Goal: Contribute content: Add original content to the website for others to see

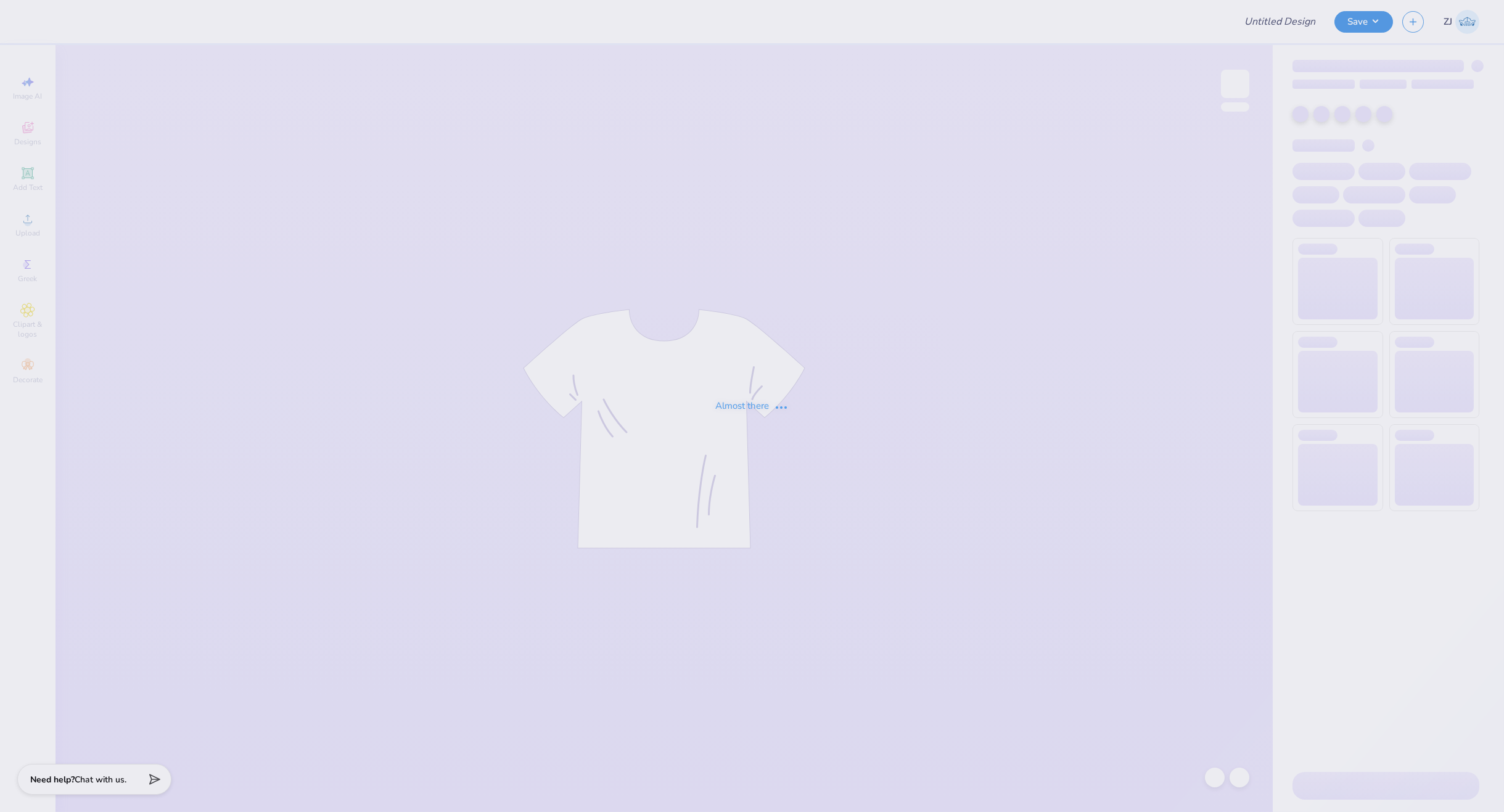
type input "GradRat Fall 2025 Shirts"
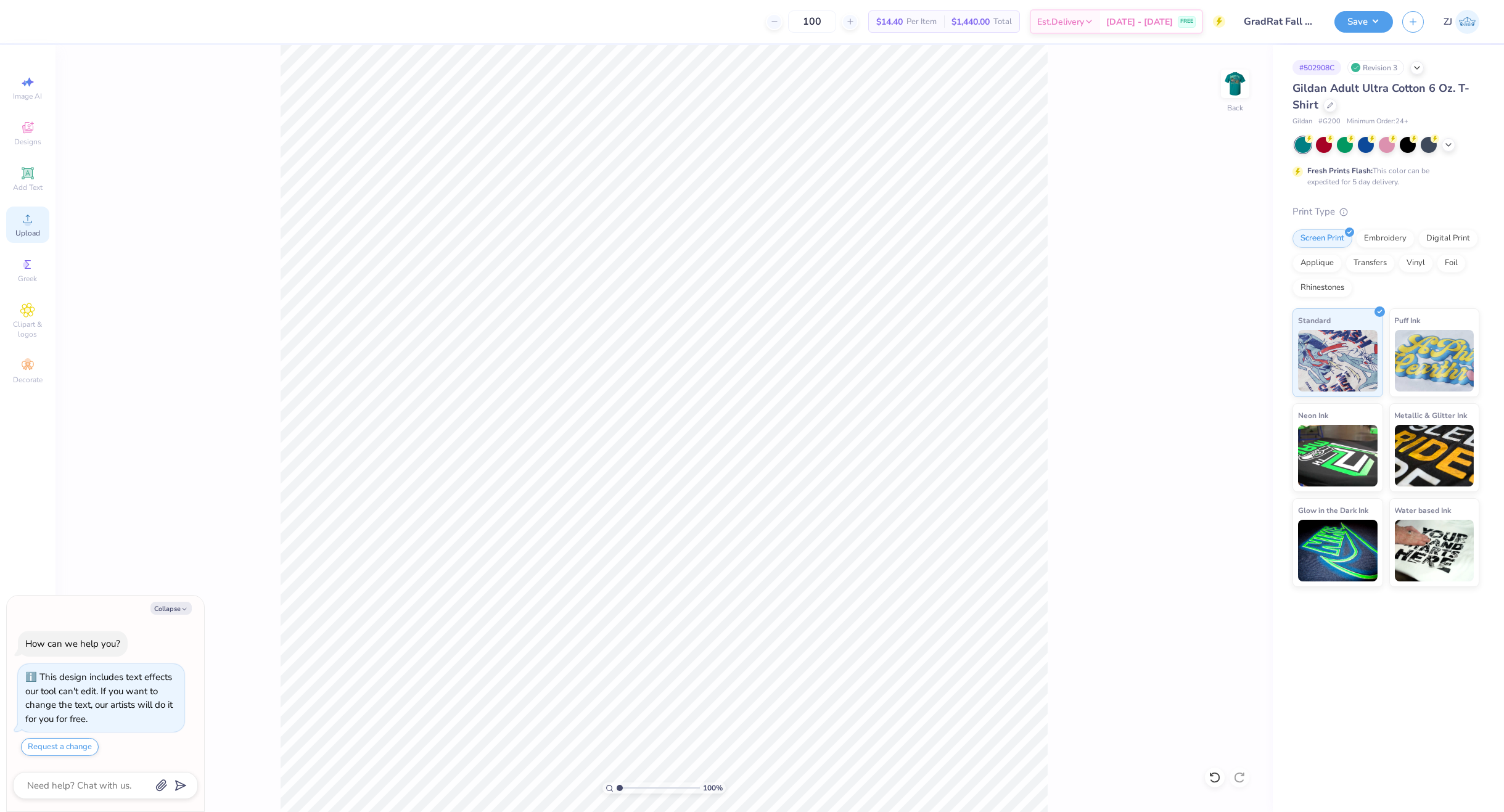
click at [23, 227] on div "Upload" at bounding box center [28, 225] width 43 height 36
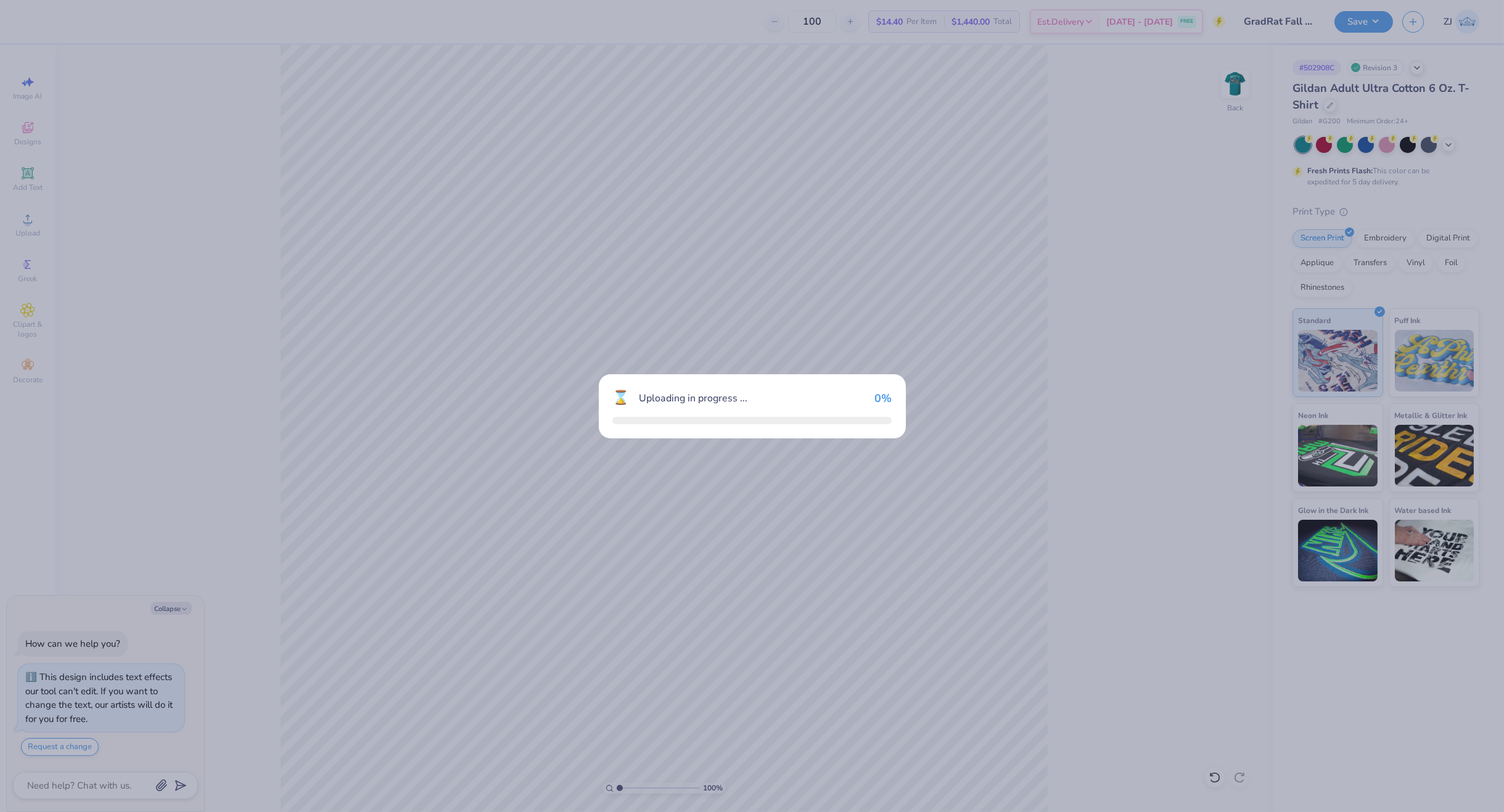
type textarea "x"
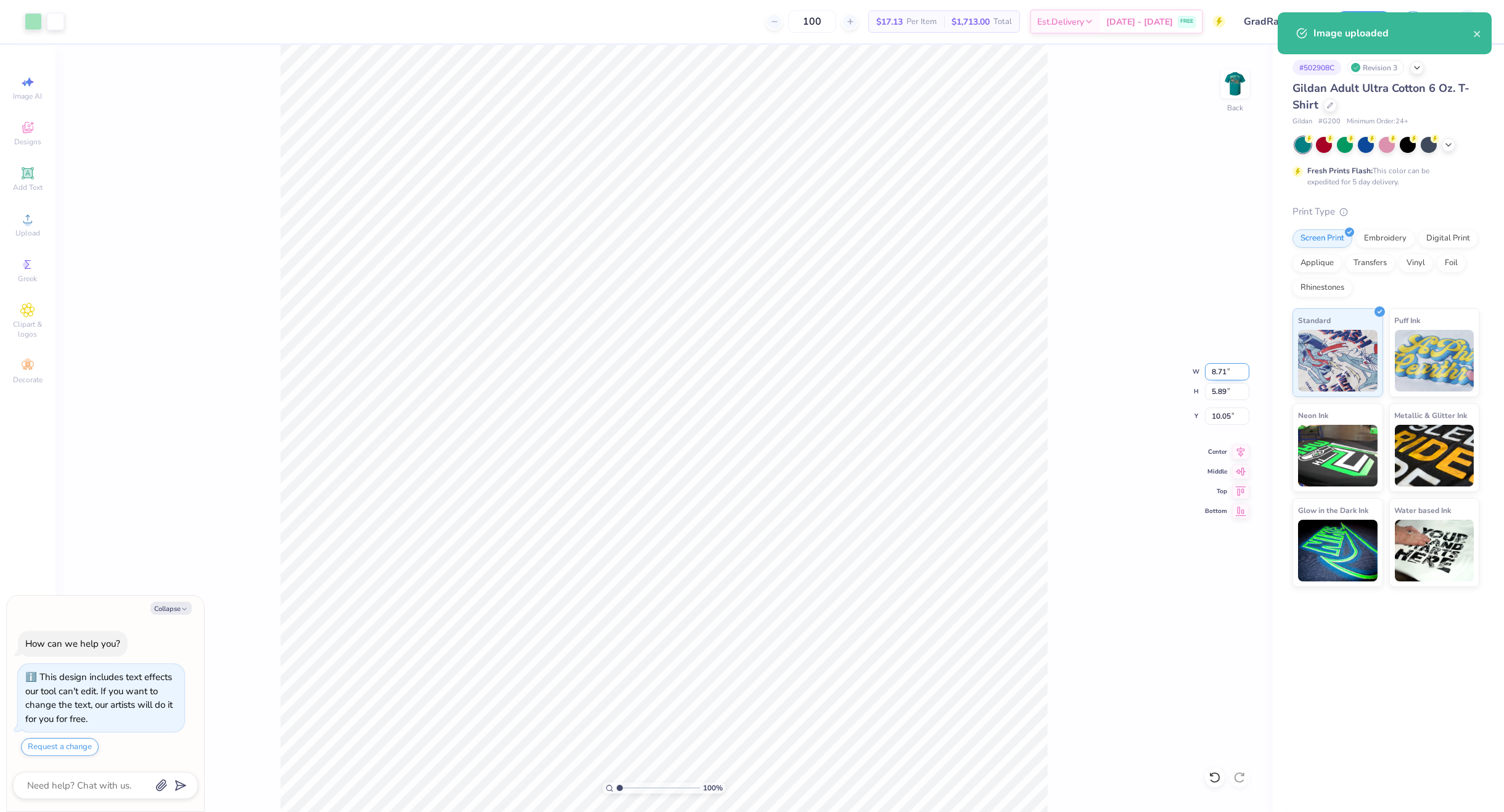
click at [1223, 369] on input "8.71" at bounding box center [1227, 372] width 45 height 17
type input "3.5"
type textarea "x"
type input "3.50"
type input "2.37"
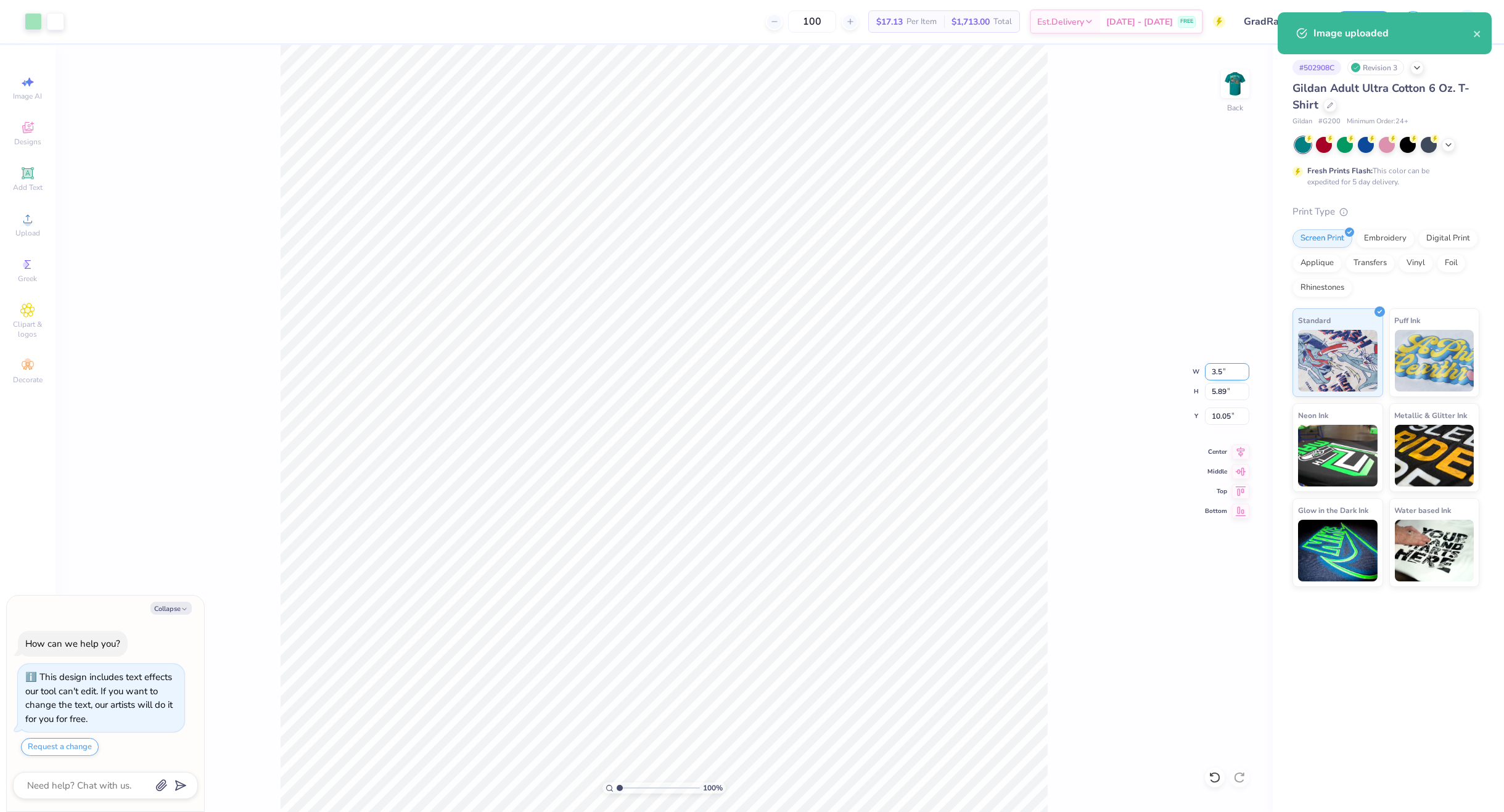
type input "11.82"
type textarea "x"
type input "3.00"
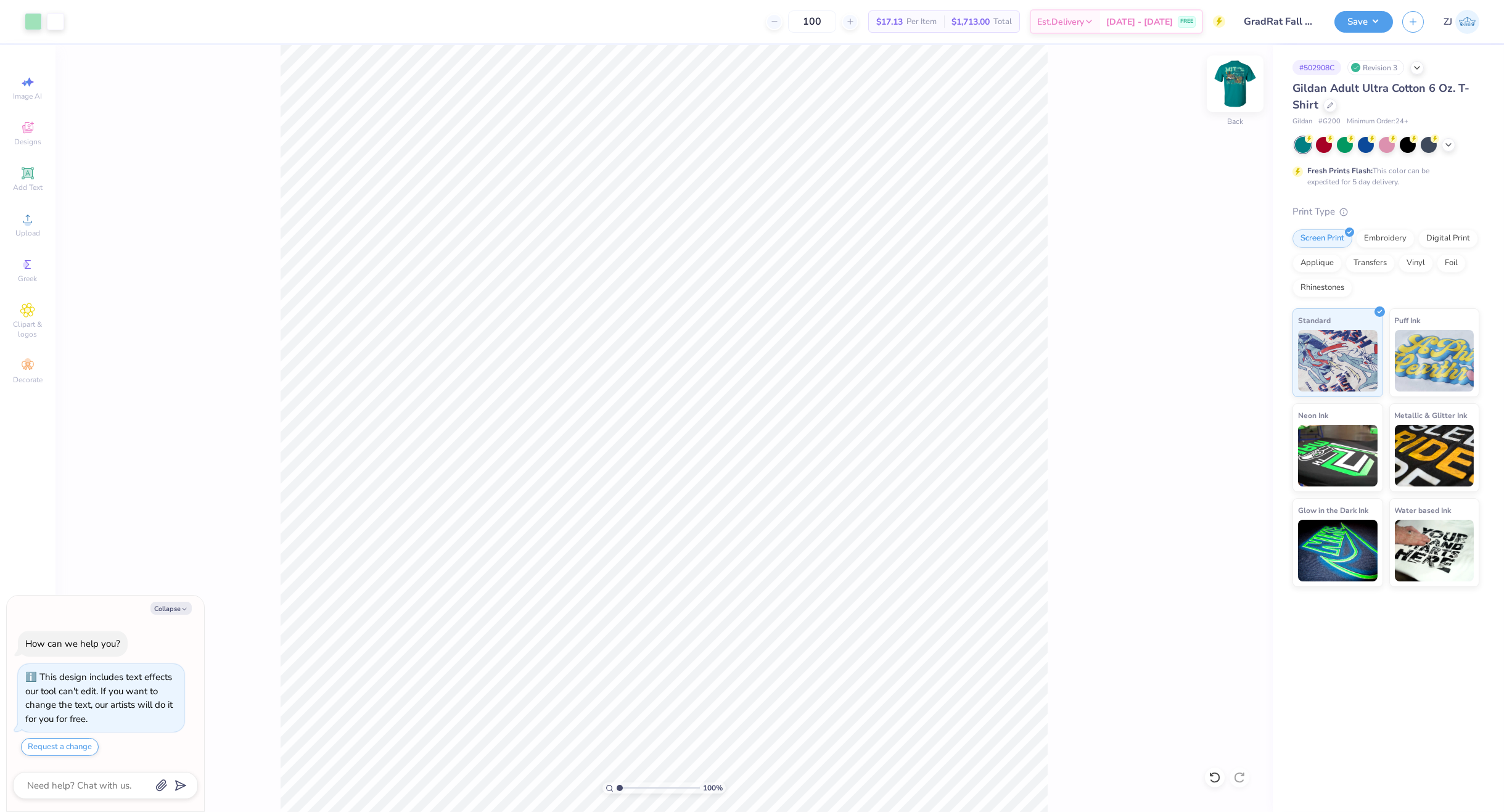
click at [1241, 76] on img at bounding box center [1235, 84] width 50 height 50
click at [38, 217] on div "Upload" at bounding box center [28, 225] width 43 height 36
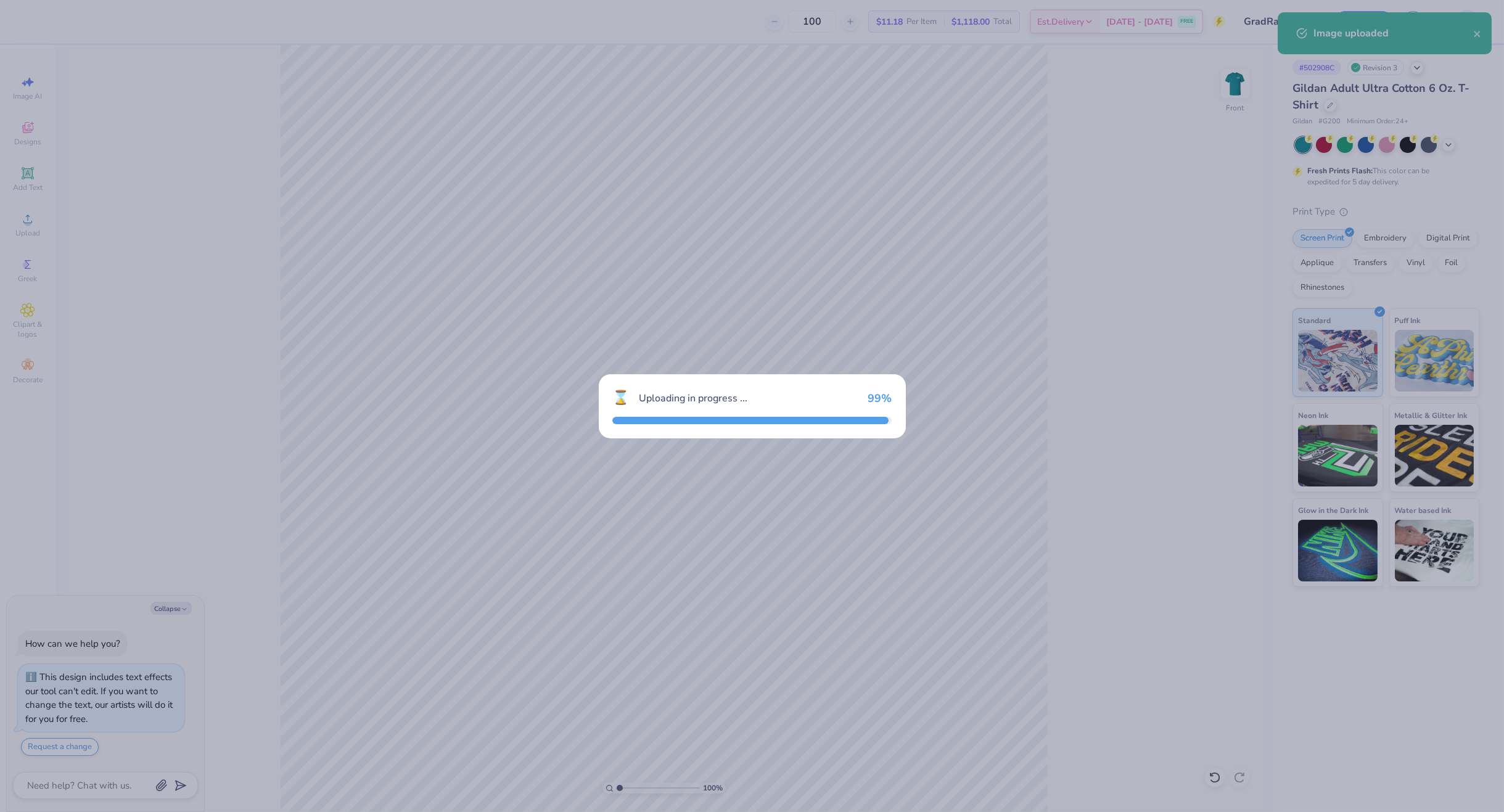
type textarea "x"
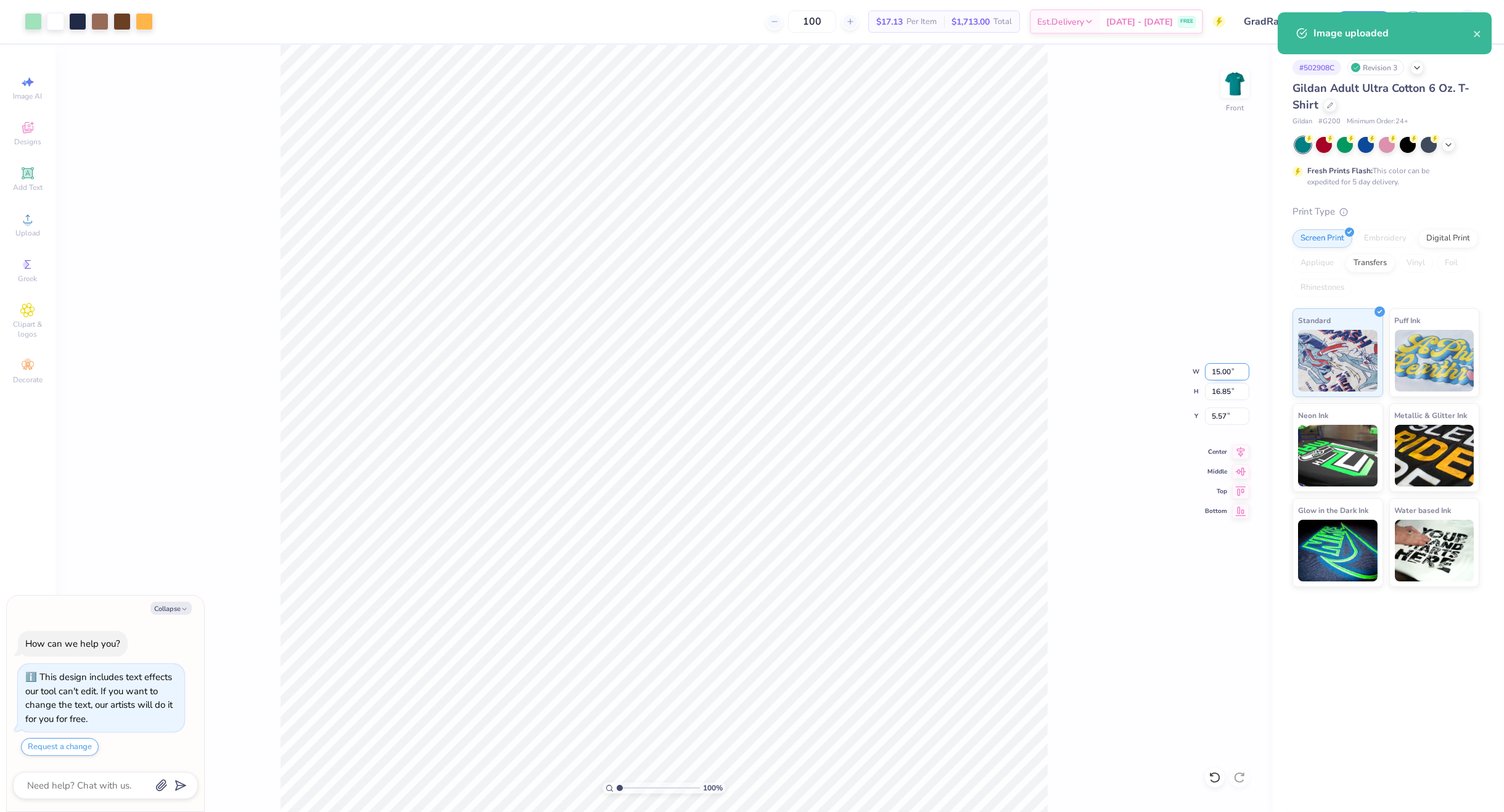
click at [1210, 375] on input "15.00" at bounding box center [1227, 372] width 45 height 17
type input "12"
type textarea "x"
type input "12.00"
type input "13.48"
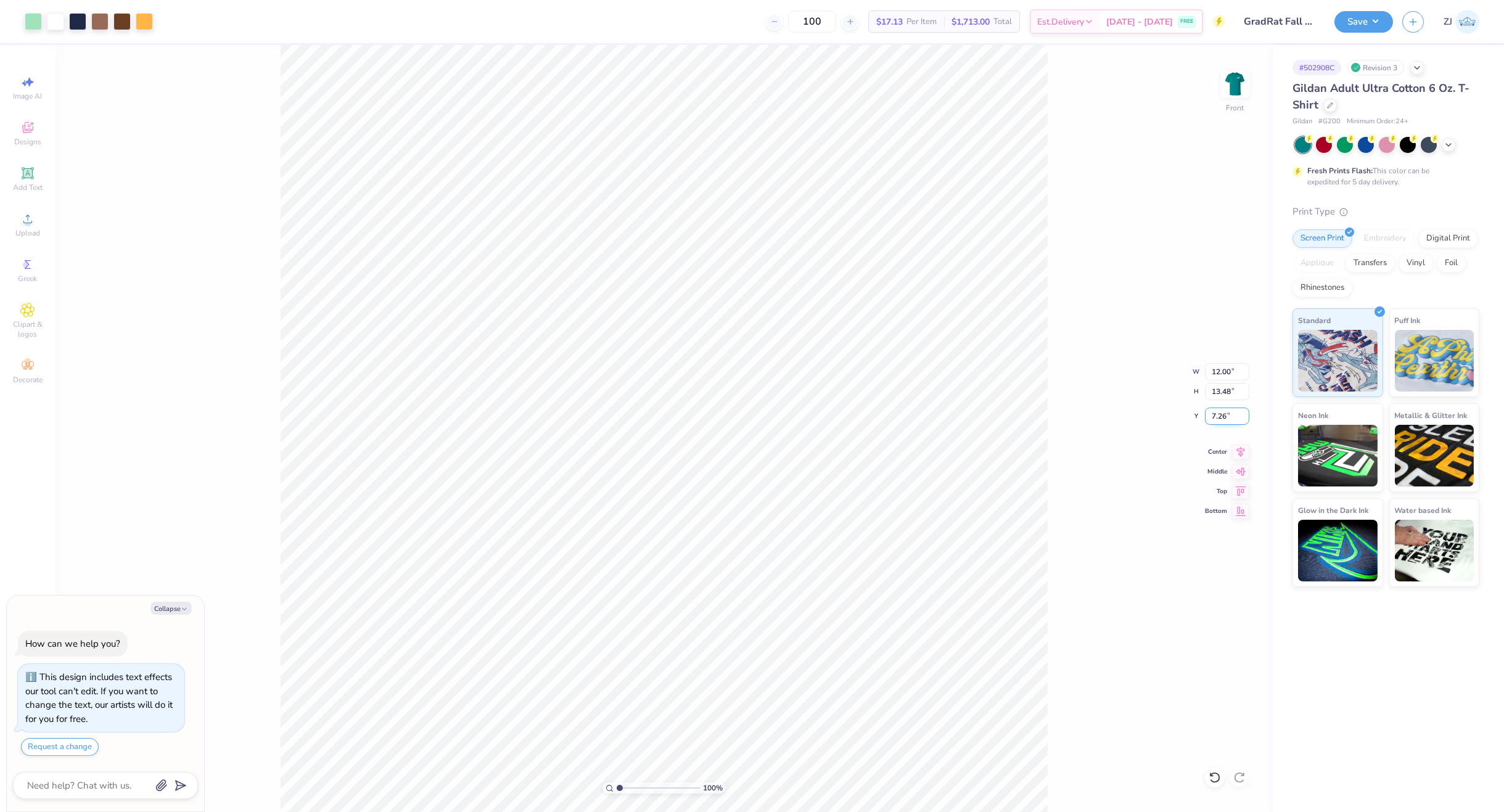
click at [1214, 417] on input "7.26" at bounding box center [1227, 416] width 45 height 17
type input "3"
type textarea "x"
type input "3.00"
click at [38, 226] on div "Upload" at bounding box center [28, 225] width 43 height 36
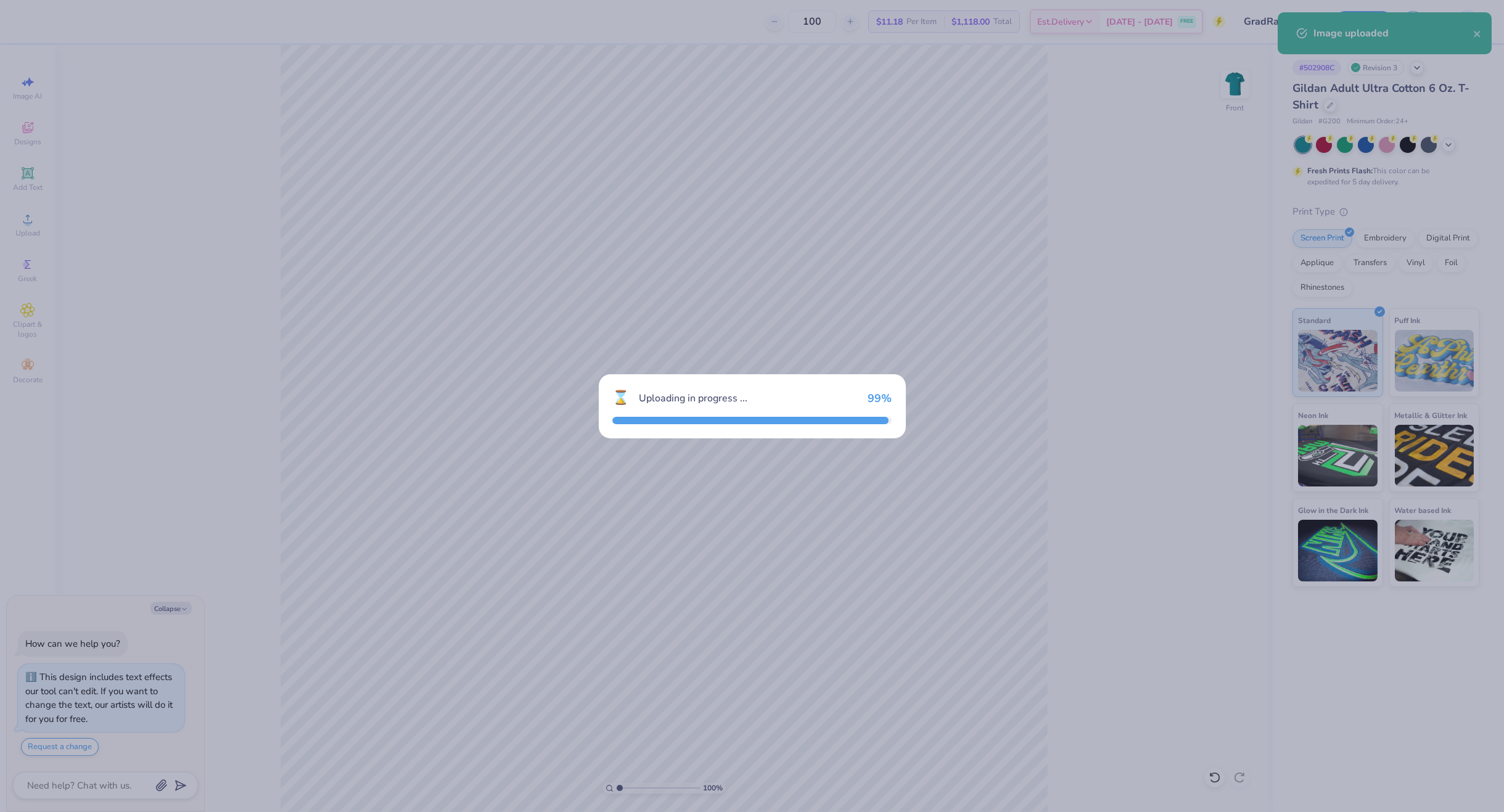
type textarea "x"
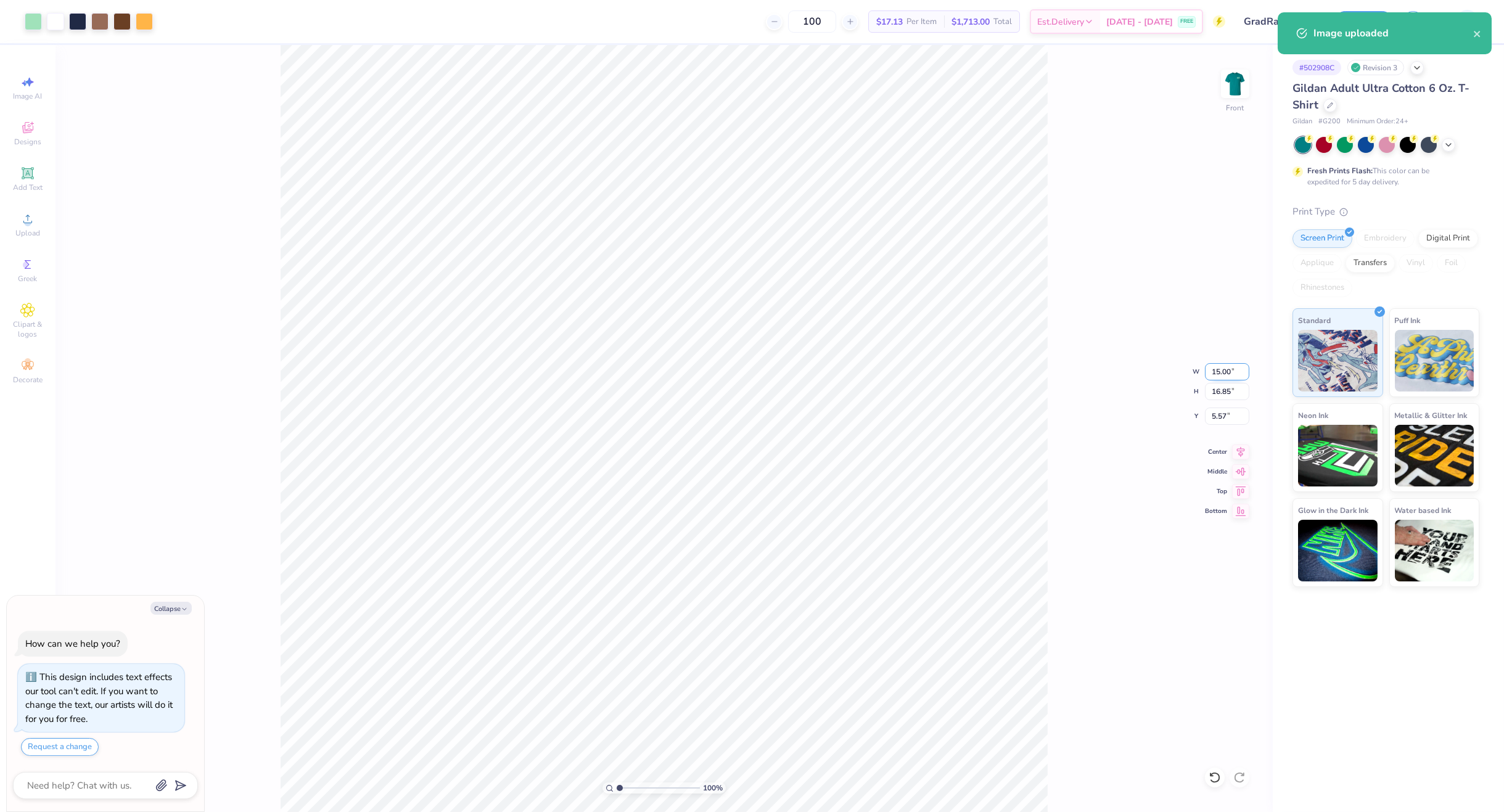
click at [1229, 375] on input "15.00" at bounding box center [1227, 372] width 45 height 17
type input "12"
type textarea "x"
type input "12.00"
type input "13.48"
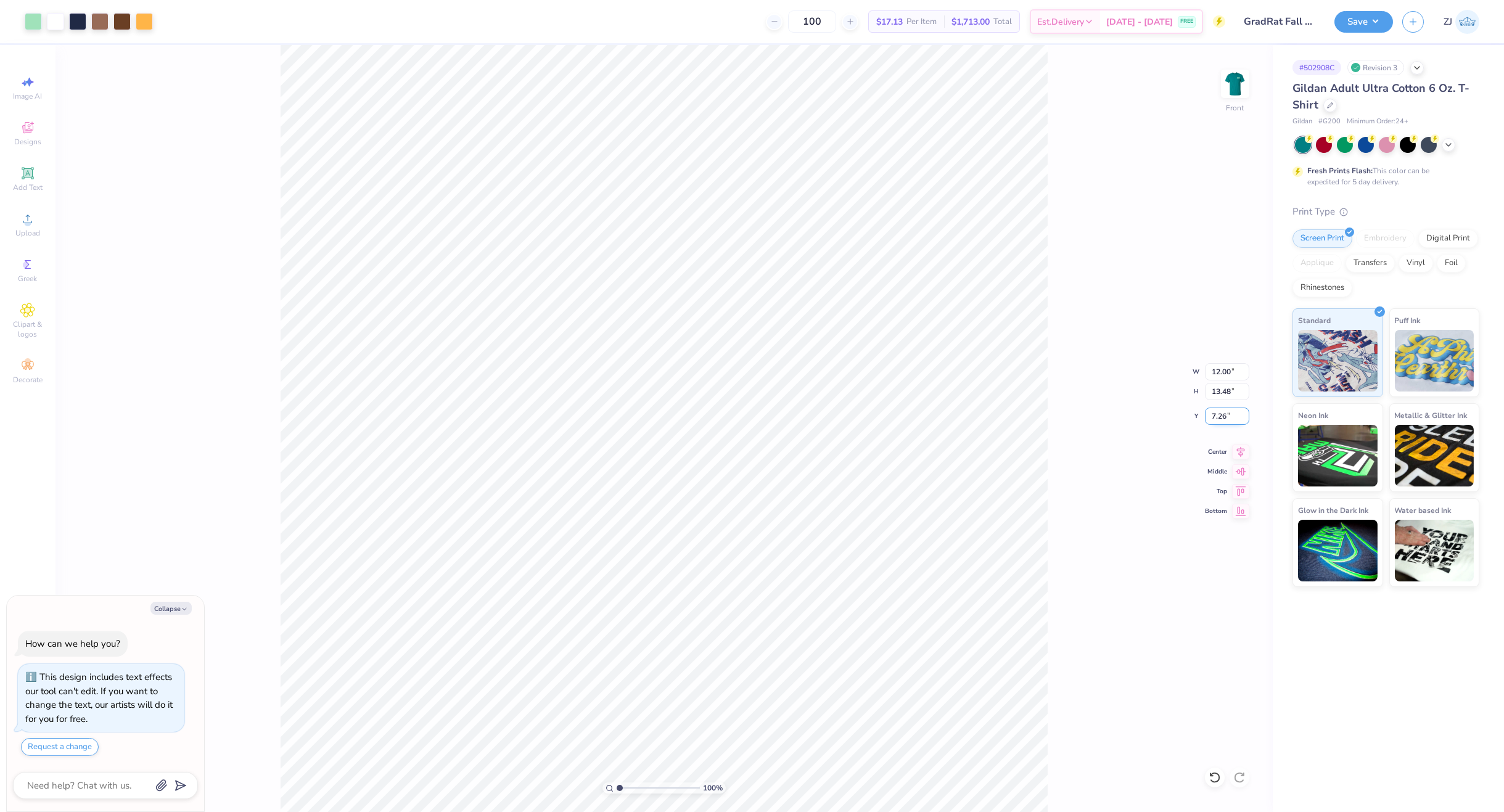
click at [1220, 423] on input "7.26" at bounding box center [1227, 416] width 45 height 17
type input "3"
type textarea "x"
type input "3.00"
click at [1376, 23] on button "Save" at bounding box center [1364, 20] width 59 height 22
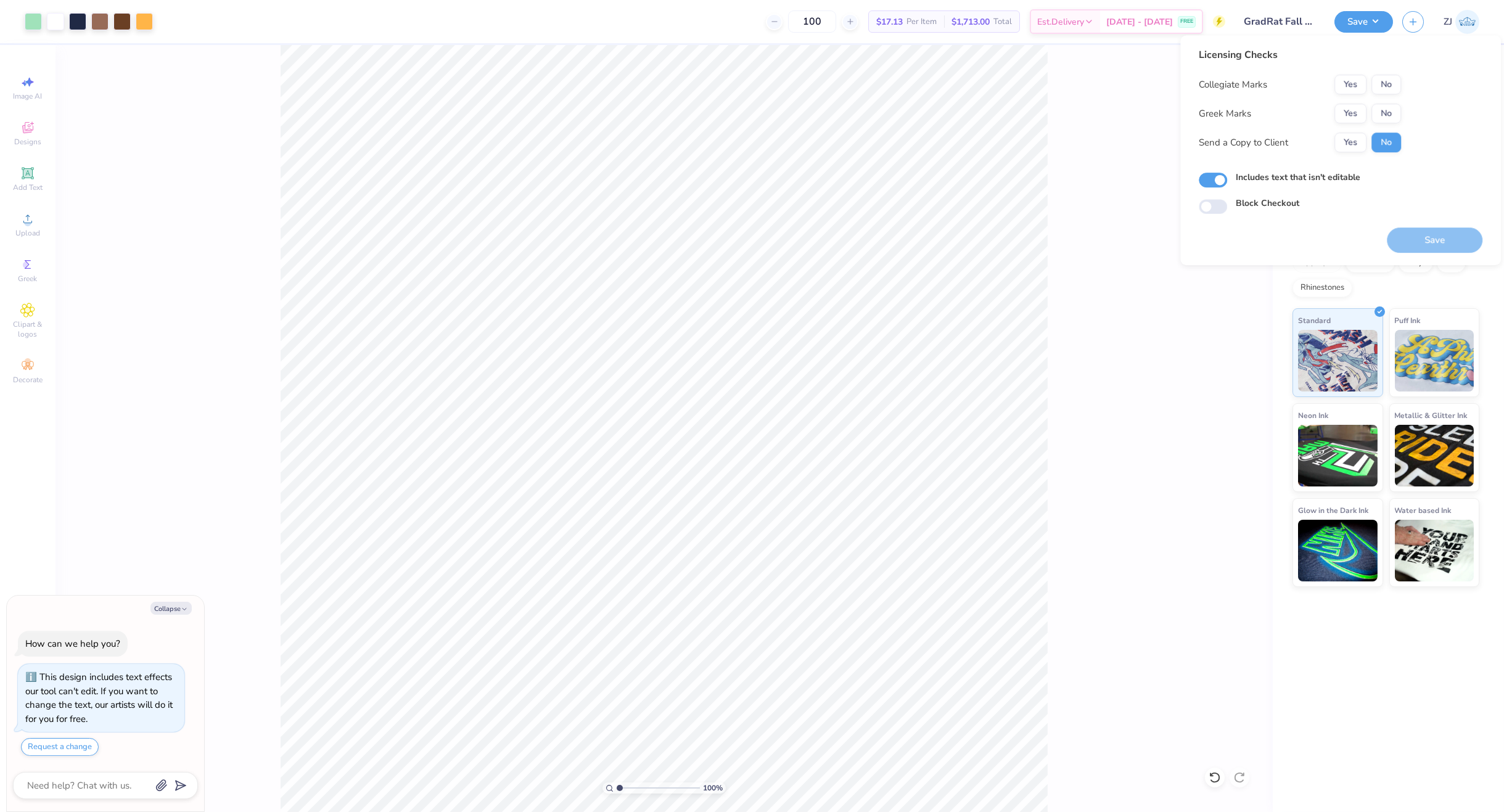
click at [1354, 73] on div "Licensing Checks Collegiate Marks Yes No Greek Marks Yes No Send a Copy to Clie…" at bounding box center [1300, 104] width 202 height 114
click at [1352, 78] on button "Yes" at bounding box center [1351, 85] width 32 height 20
click at [1380, 115] on button "No" at bounding box center [1387, 113] width 29 height 20
click at [1409, 238] on button "Save" at bounding box center [1435, 240] width 96 height 25
type textarea "x"
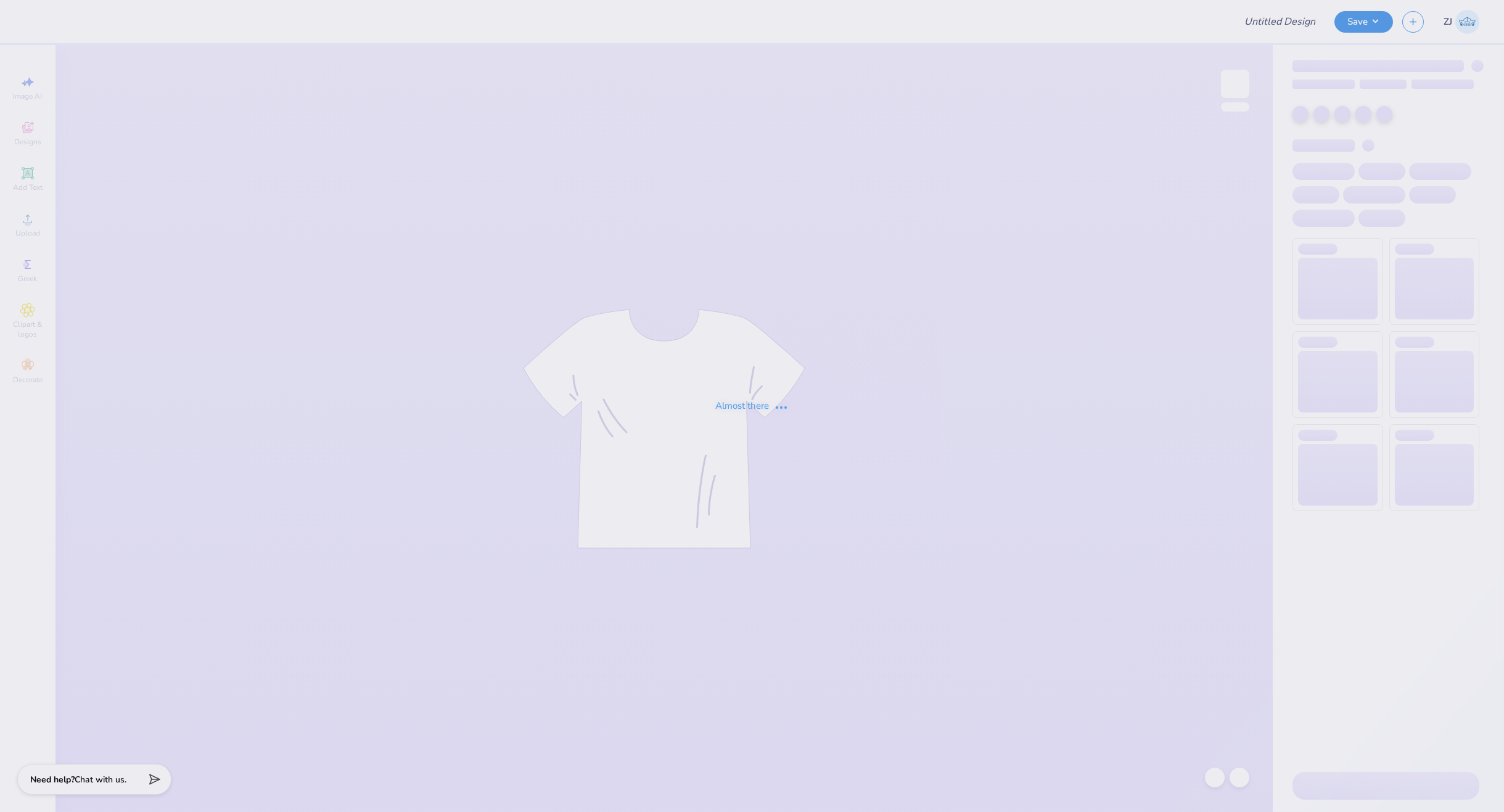
type input "Crewnecks for ULSD"
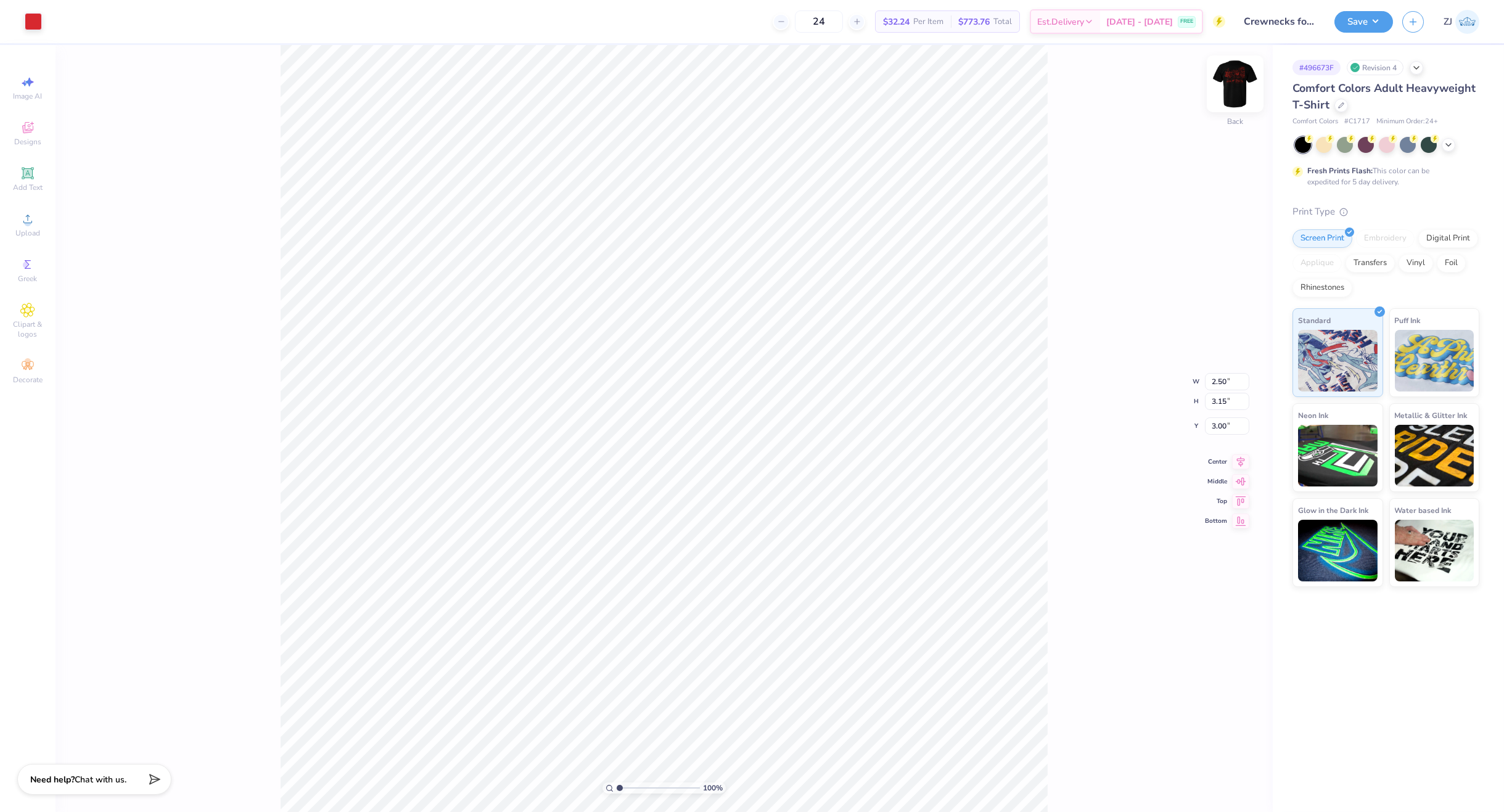
click at [1232, 82] on img at bounding box center [1235, 84] width 50 height 50
click at [1232, 88] on img at bounding box center [1235, 84] width 50 height 50
type input "2.07"
